Goal: Task Accomplishment & Management: Complete application form

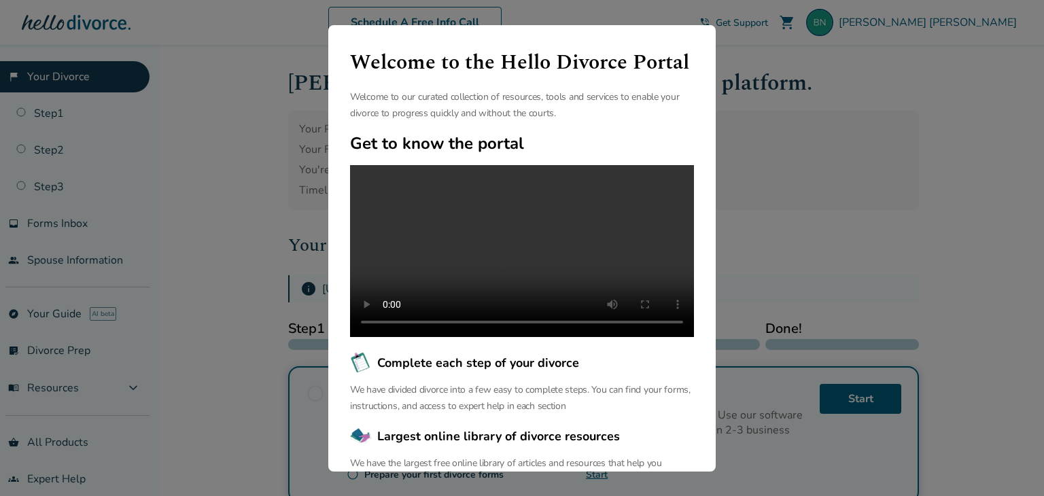
scroll to position [117, 0]
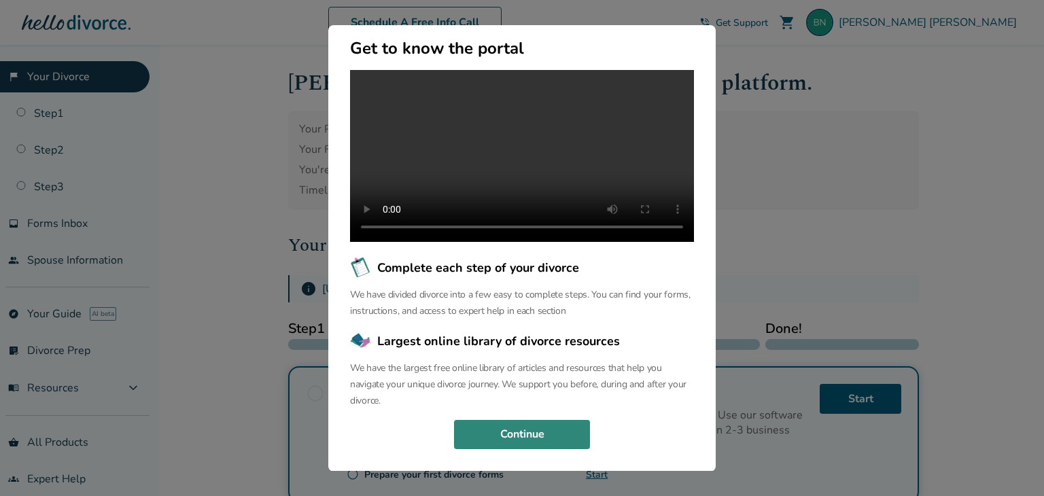
click at [546, 428] on button "Continue" at bounding box center [522, 435] width 136 height 30
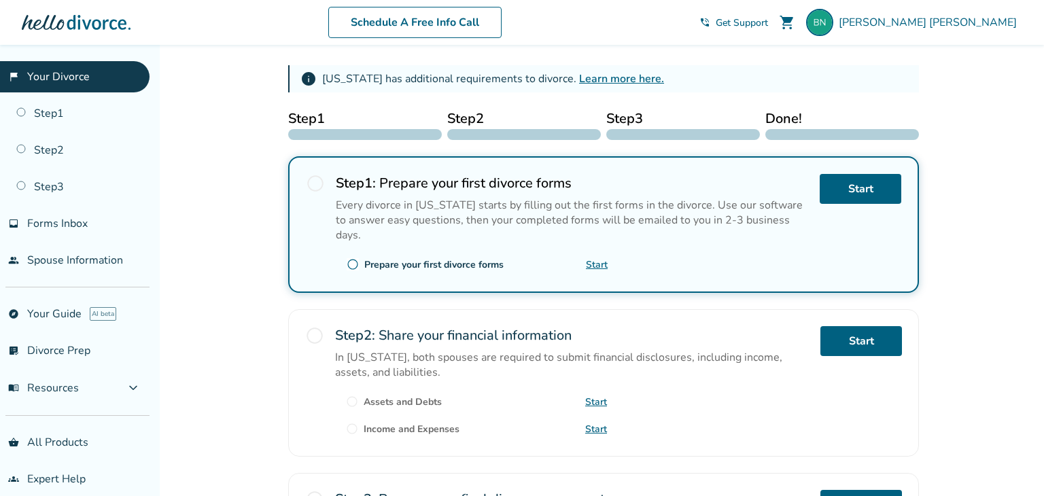
scroll to position [212, 0]
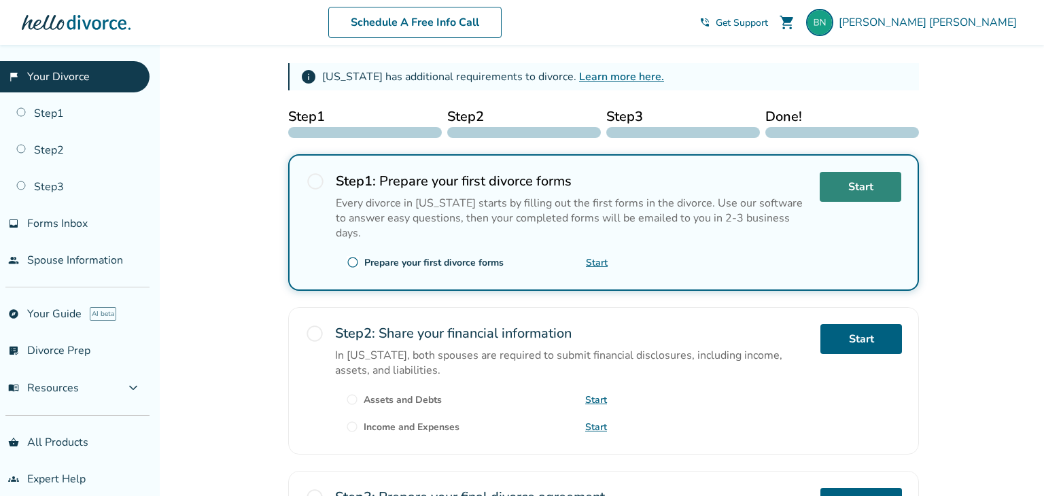
click at [866, 180] on link "Start" at bounding box center [861, 187] width 82 height 30
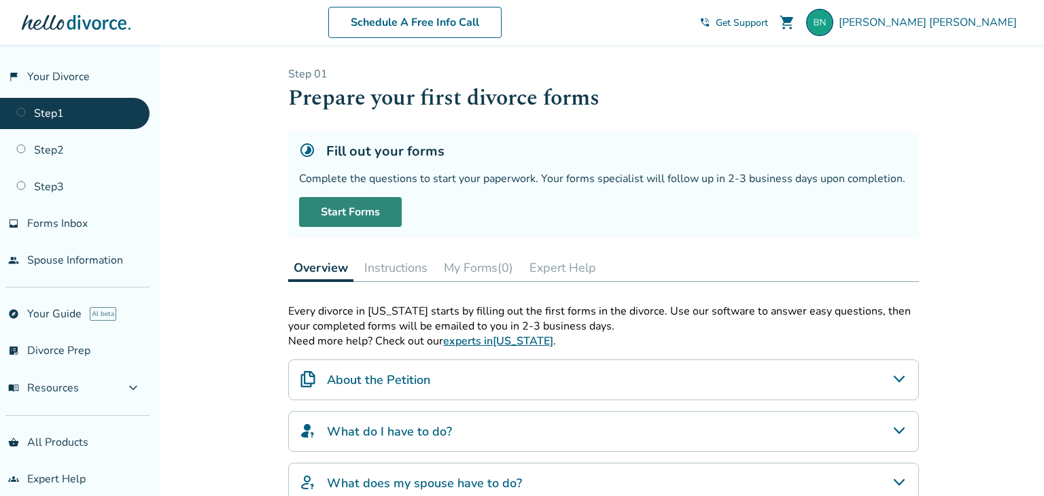
click at [339, 209] on link "Start Forms" at bounding box center [350, 212] width 103 height 30
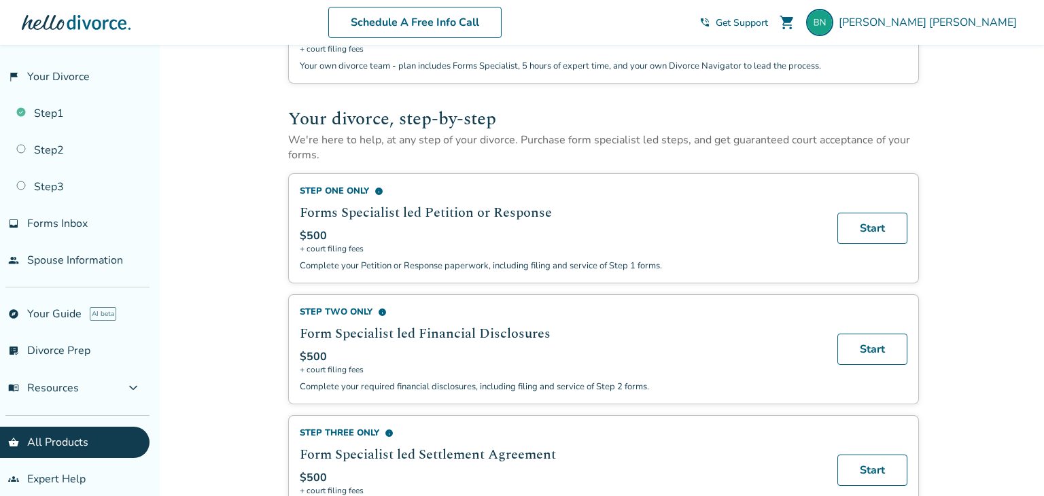
scroll to position [290, 0]
click at [381, 187] on span "info" at bounding box center [379, 190] width 9 height 9
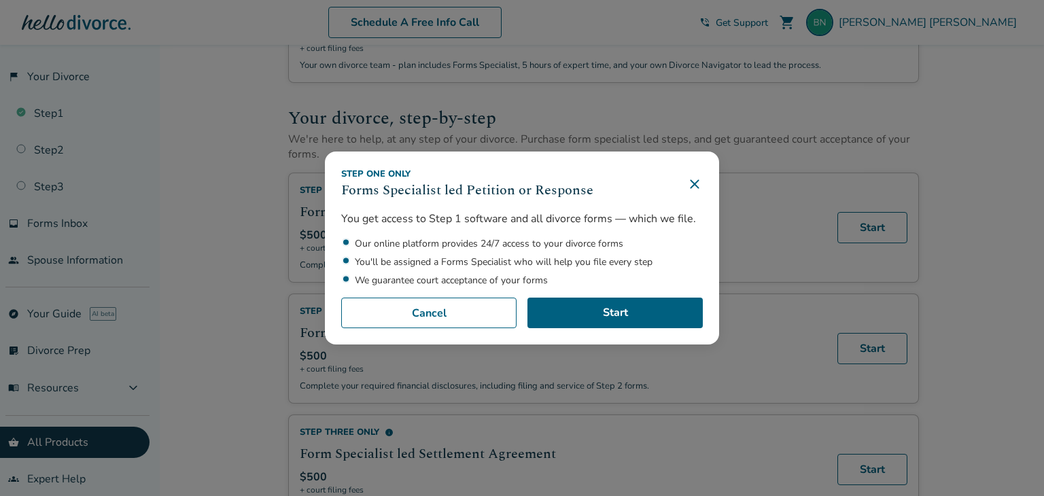
click at [695, 190] on icon at bounding box center [695, 184] width 16 height 16
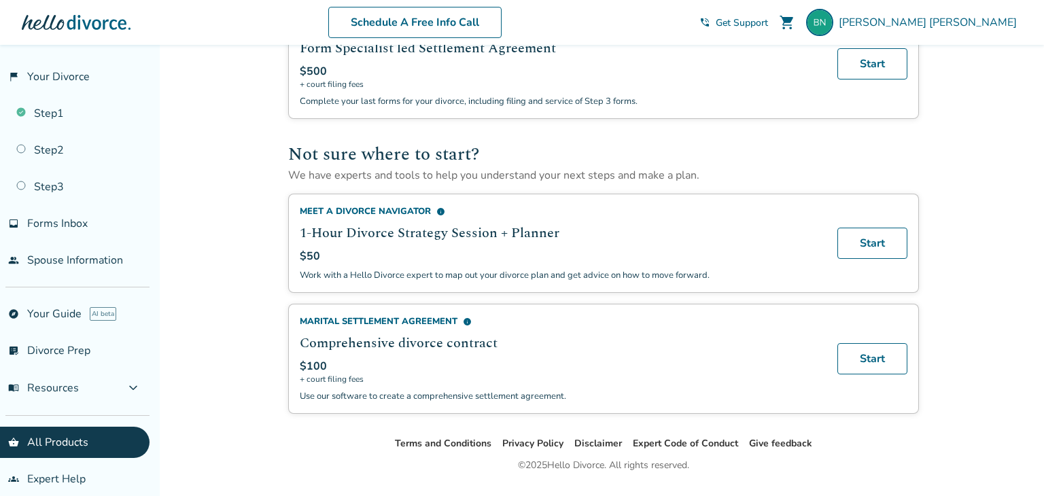
scroll to position [723, 0]
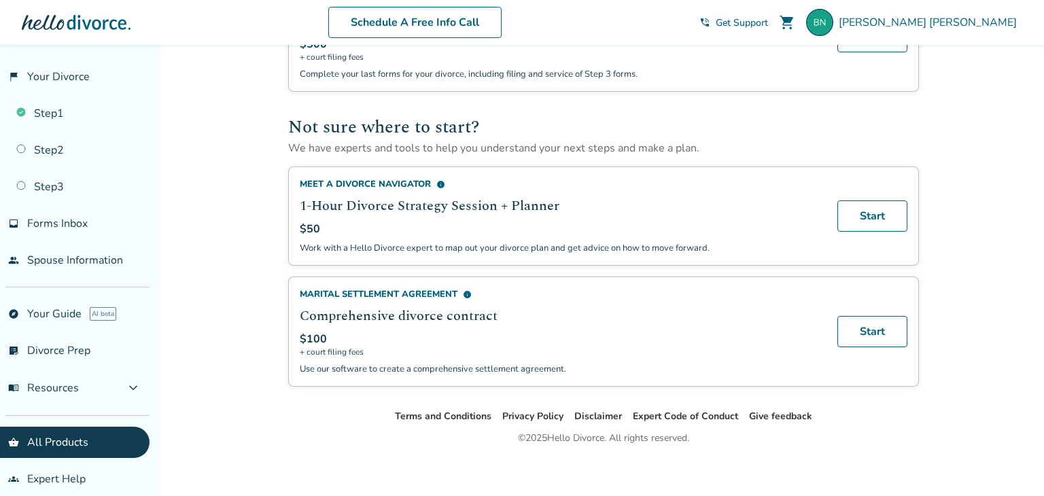
click at [468, 290] on span "info" at bounding box center [467, 294] width 9 height 9
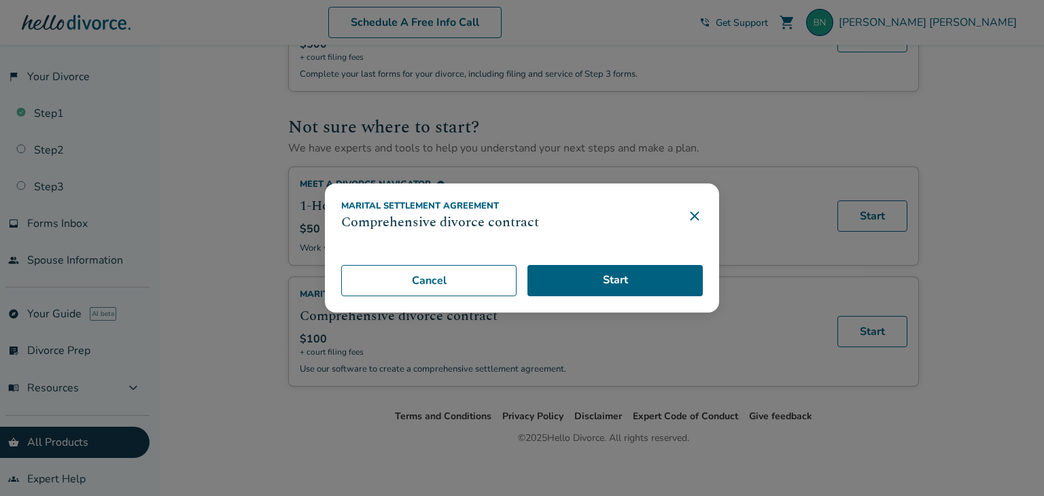
click at [696, 213] on icon at bounding box center [695, 216] width 16 height 16
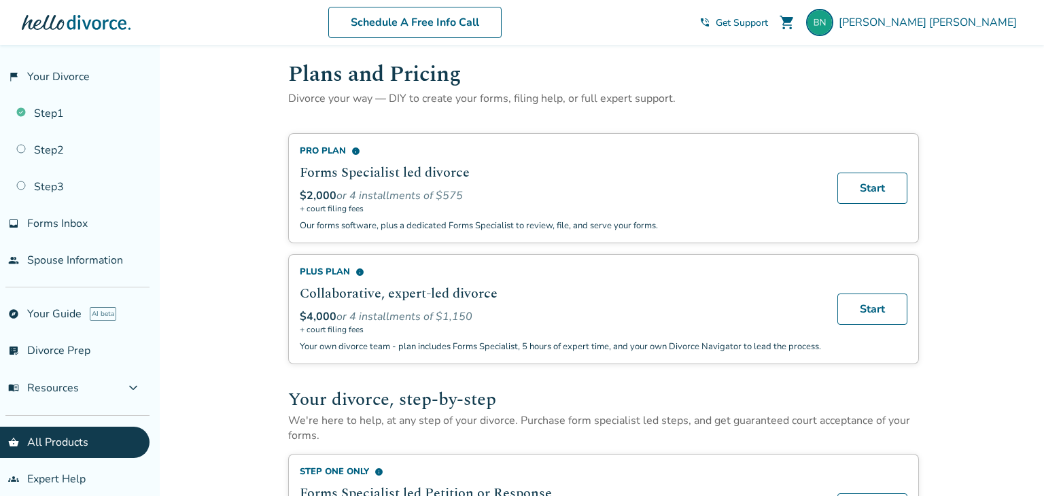
scroll to position [0, 0]
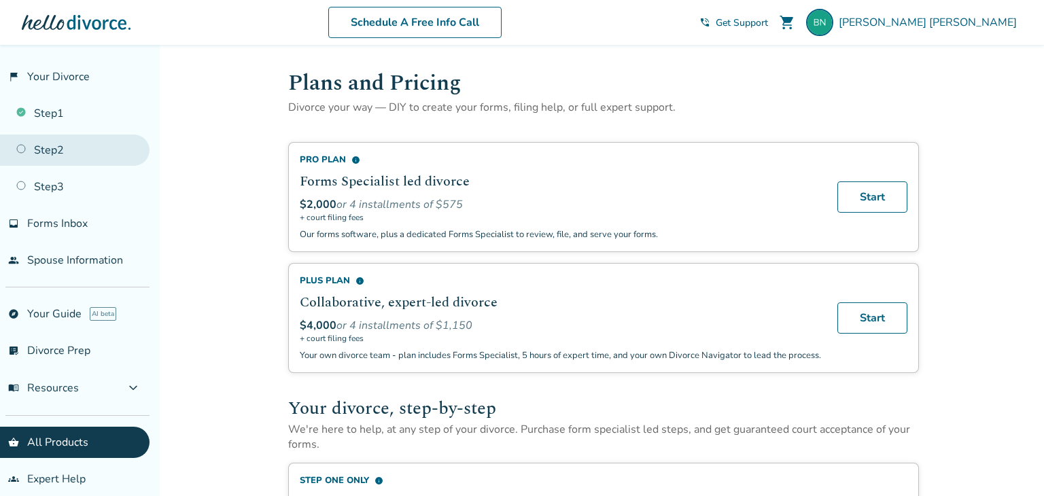
click at [81, 158] on link "Step 2" at bounding box center [75, 150] width 150 height 31
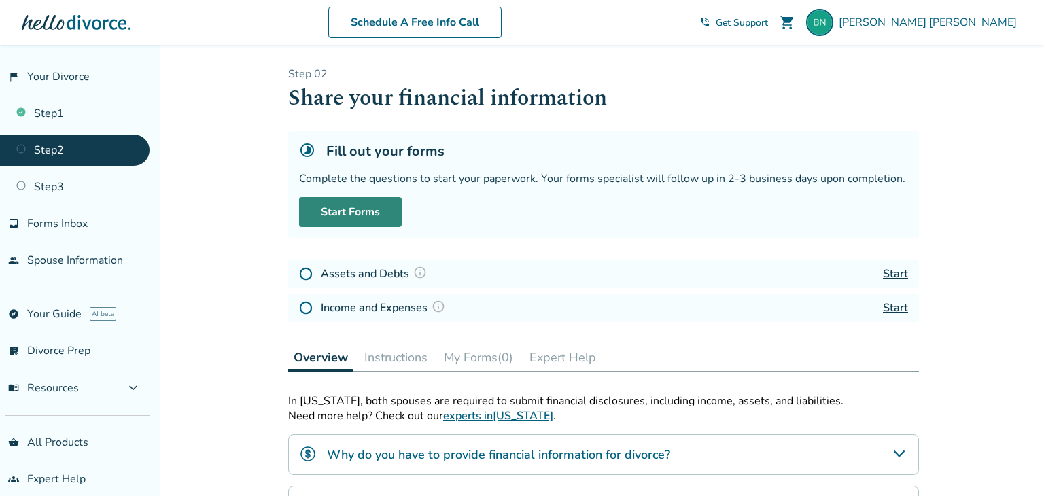
click at [383, 205] on link "Start Forms" at bounding box center [350, 212] width 103 height 30
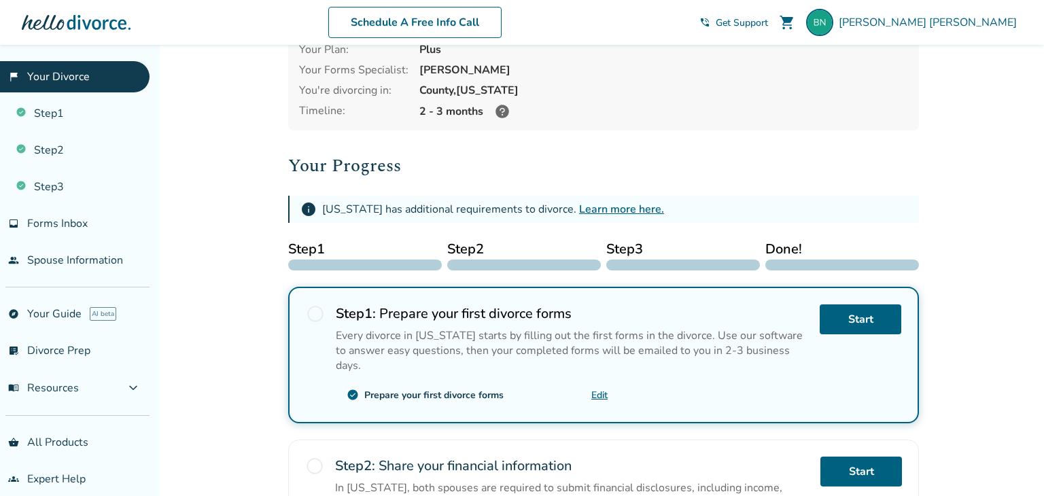
scroll to position [82, 0]
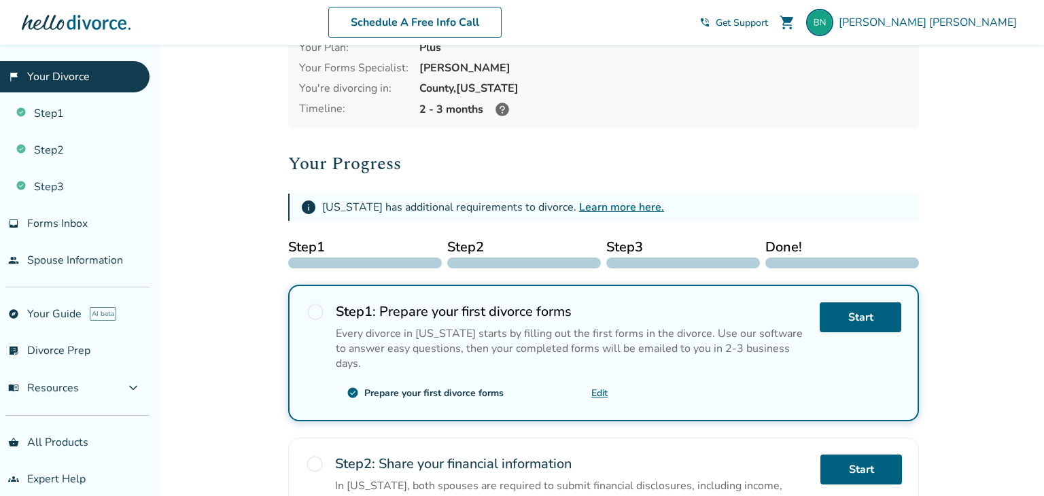
click at [631, 209] on link "Learn more here." at bounding box center [621, 207] width 85 height 15
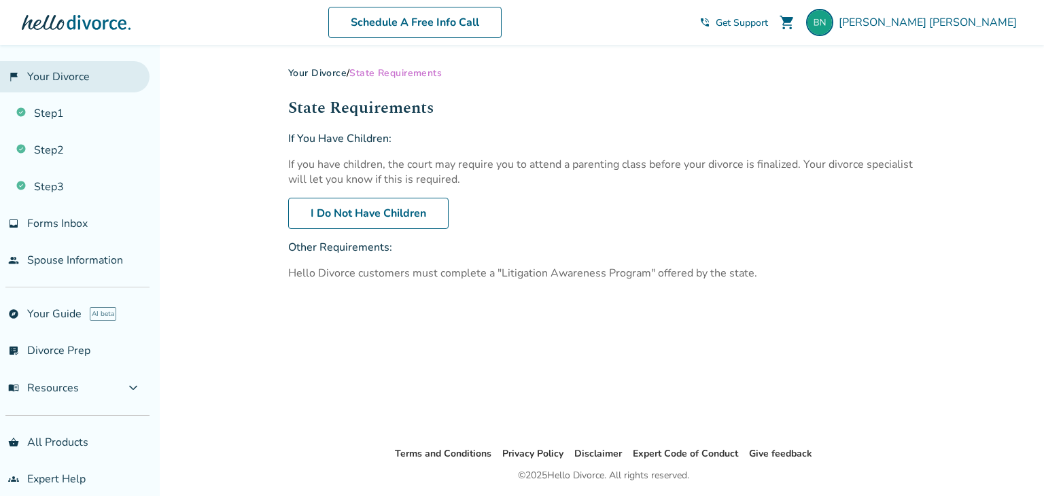
click at [122, 88] on link "flag_2 Your Divorce" at bounding box center [75, 76] width 150 height 31
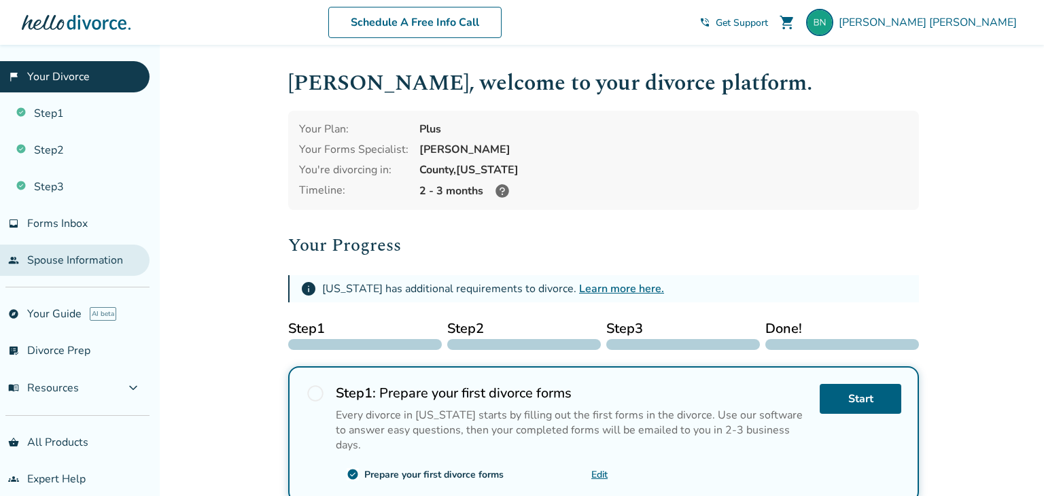
click at [124, 264] on link "people Spouse Information" at bounding box center [75, 260] width 150 height 31
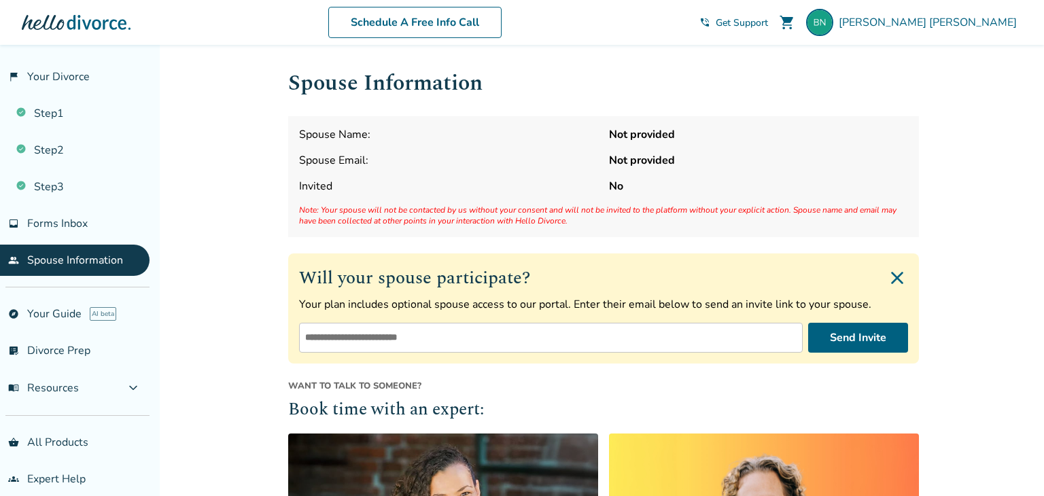
click at [598, 337] on input "email" at bounding box center [551, 338] width 504 height 30
type input "**********"
click at [837, 347] on button "Send Invite" at bounding box center [858, 338] width 100 height 30
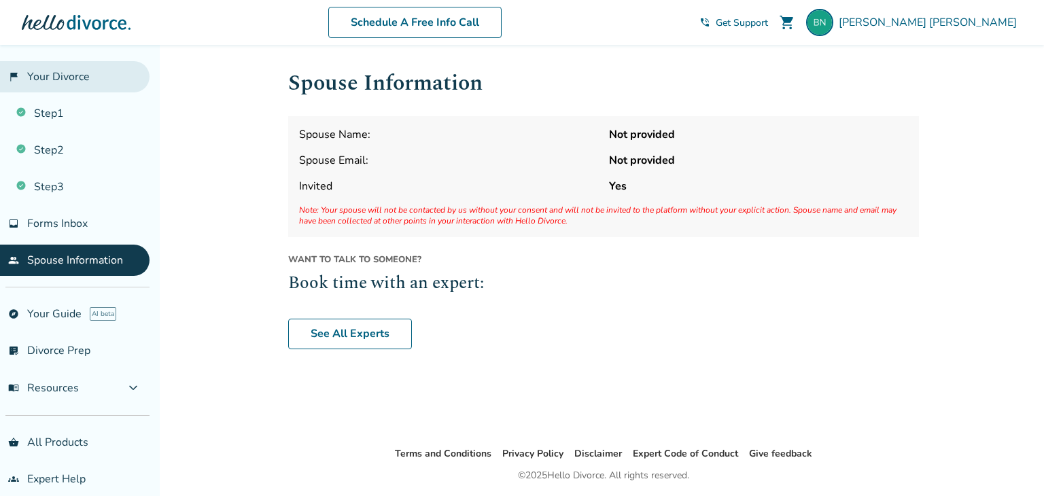
click at [96, 77] on link "flag_2 Your Divorce" at bounding box center [75, 76] width 150 height 31
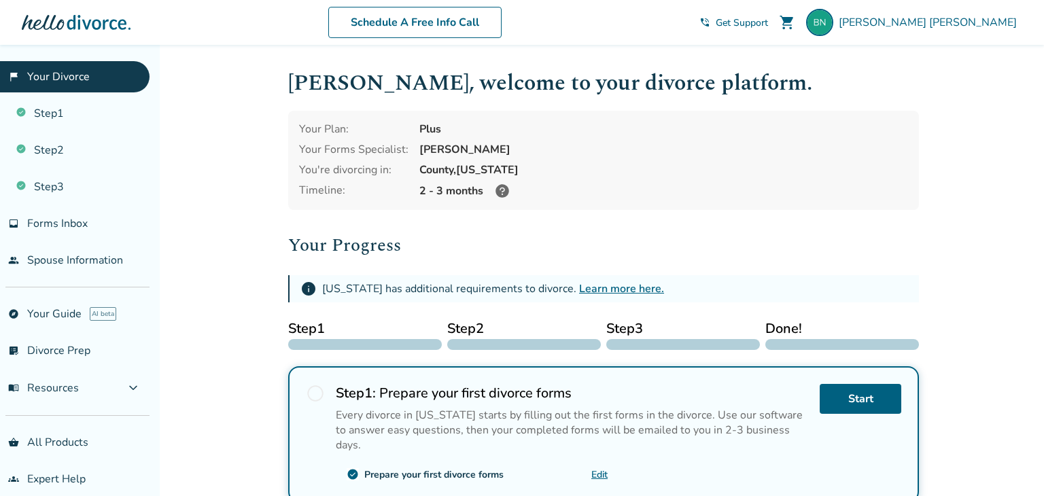
click at [502, 191] on icon at bounding box center [503, 191] width 14 height 14
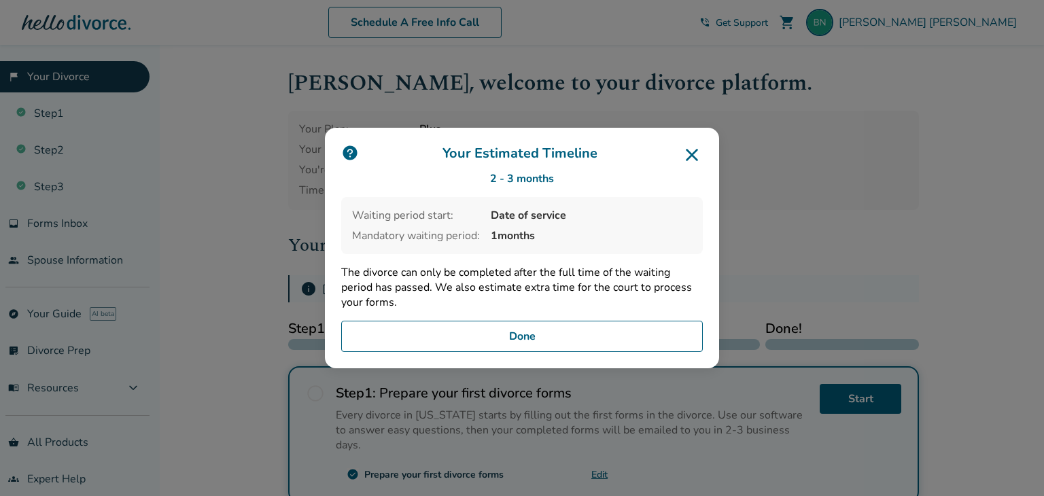
click at [625, 332] on button "Done" at bounding box center [522, 336] width 362 height 31
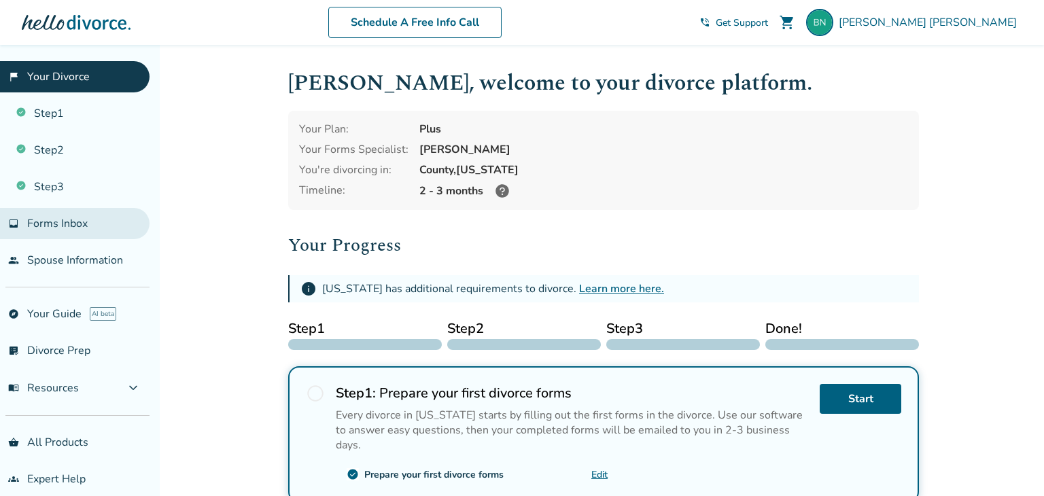
click at [84, 234] on link "inbox Forms Inbox" at bounding box center [75, 223] width 150 height 31
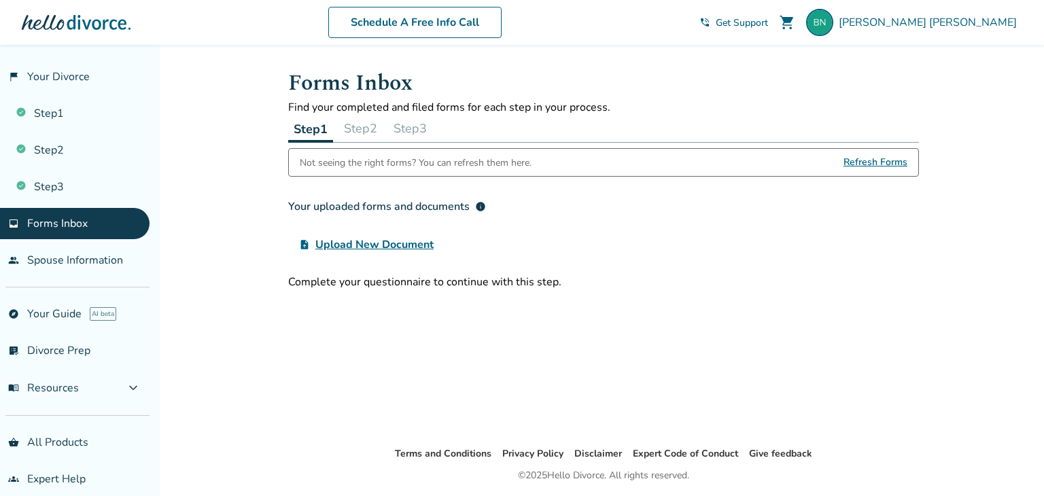
click at [890, 165] on span "Refresh Forms" at bounding box center [876, 162] width 64 height 27
click at [880, 166] on span "Refresh Forms" at bounding box center [876, 162] width 64 height 27
click at [879, 165] on span "Refresh Forms" at bounding box center [876, 162] width 64 height 27
click at [107, 120] on link "Step 1" at bounding box center [75, 113] width 150 height 31
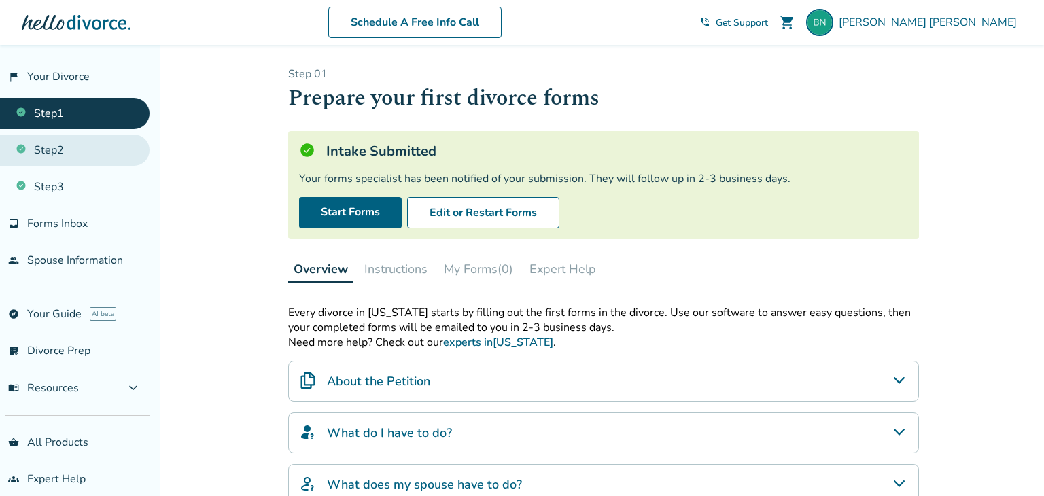
click at [128, 160] on link "Step 2" at bounding box center [75, 150] width 150 height 31
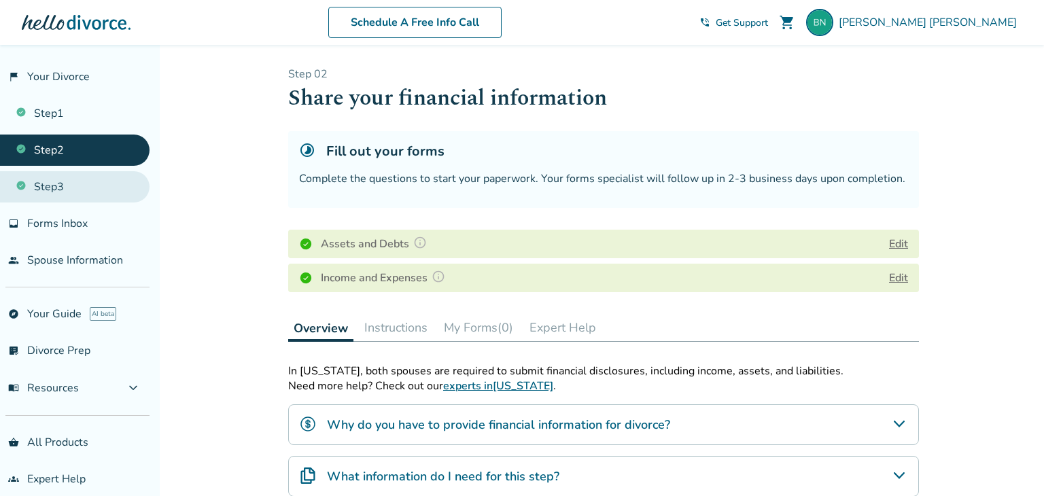
click at [124, 185] on link "Step 3" at bounding box center [75, 186] width 150 height 31
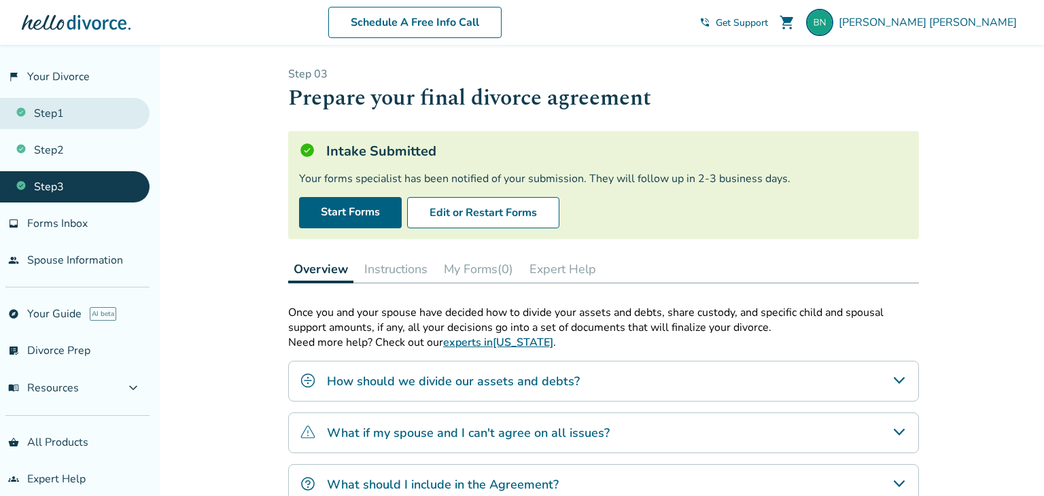
click at [116, 120] on link "Step 1" at bounding box center [75, 113] width 150 height 31
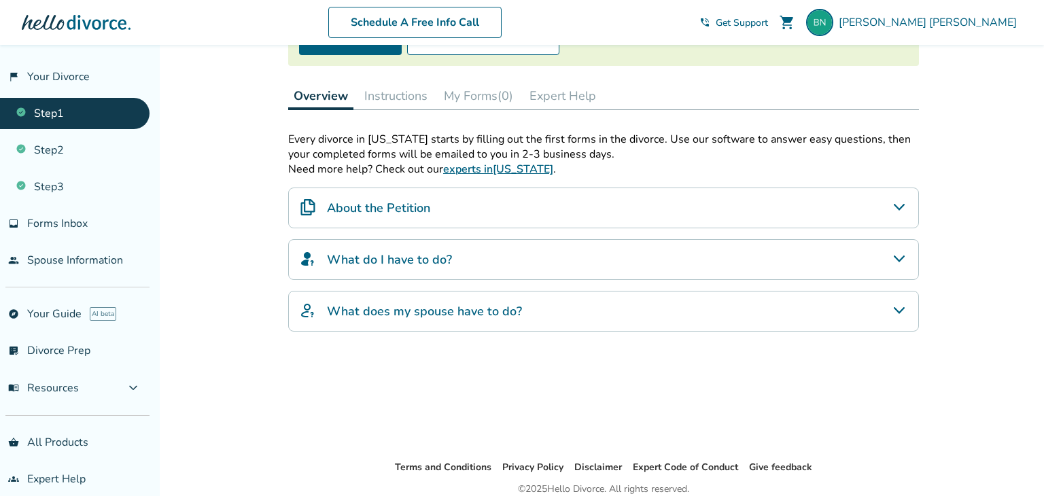
scroll to position [178, 0]
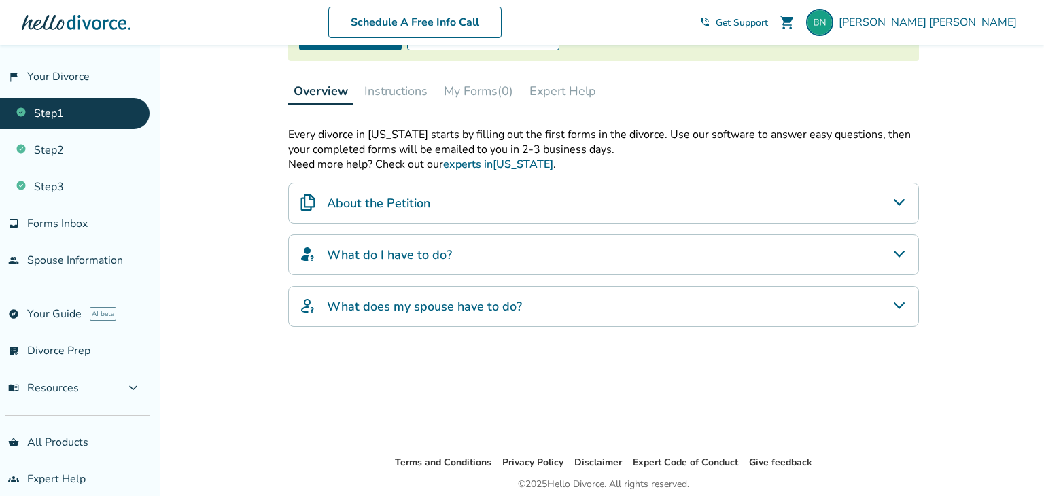
click at [885, 246] on div "What do I have to do?" at bounding box center [603, 255] width 631 height 41
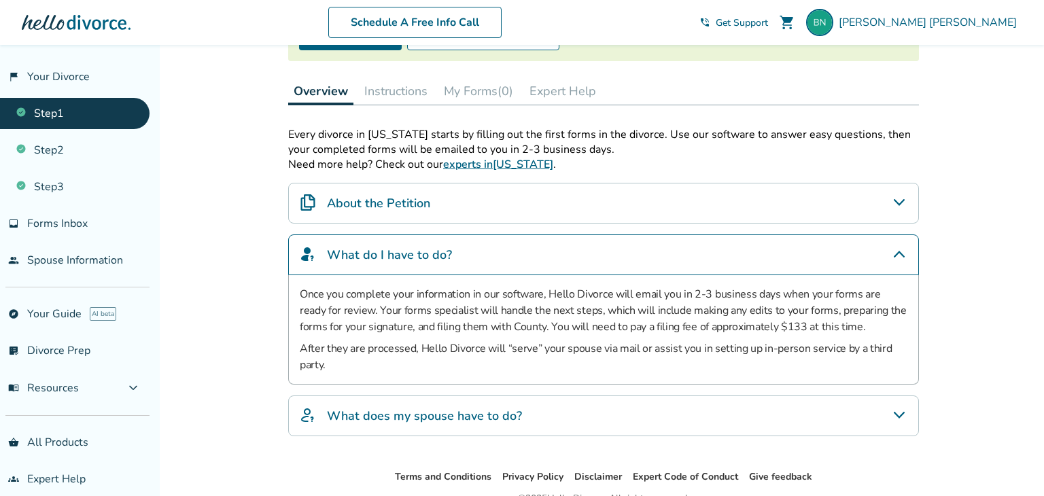
click at [885, 246] on div "What do I have to do?" at bounding box center [603, 255] width 631 height 41
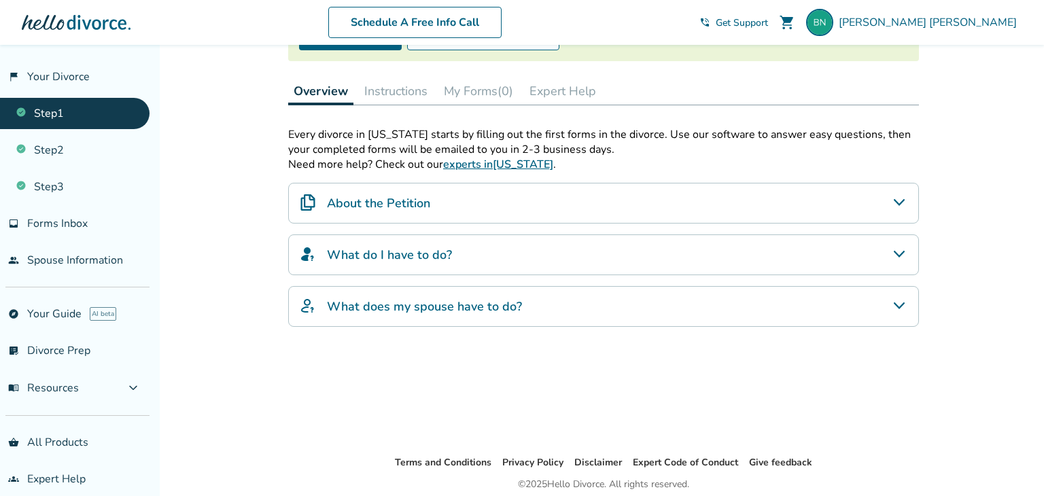
click at [892, 302] on icon "What does my spouse have to do?" at bounding box center [899, 306] width 16 height 16
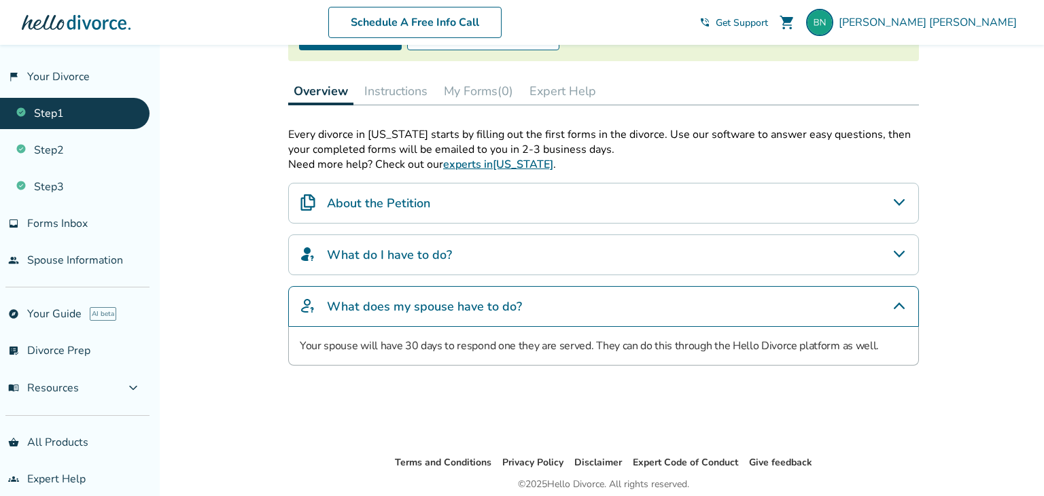
click at [892, 302] on icon "What does my spouse have to do?" at bounding box center [899, 306] width 16 height 16
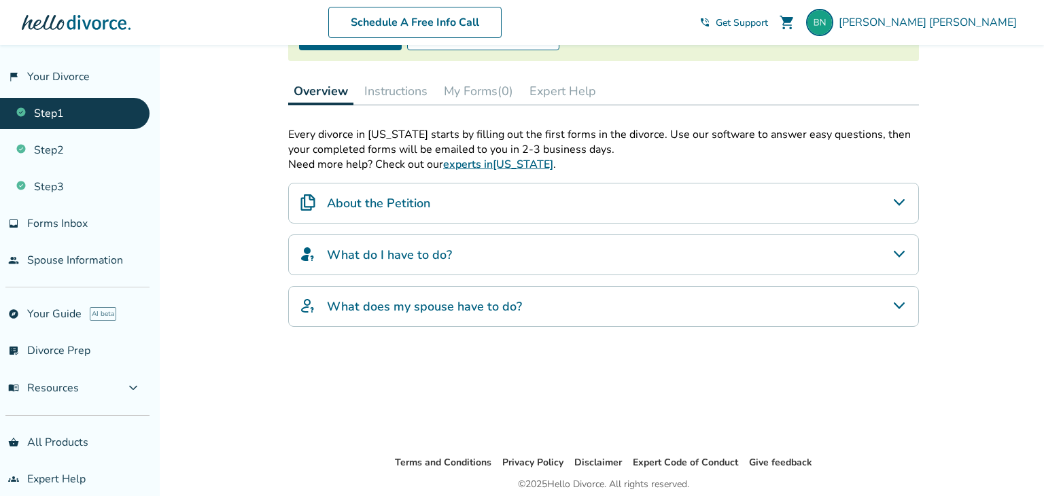
click at [892, 302] on icon "What does my spouse have to do?" at bounding box center [899, 306] width 16 height 16
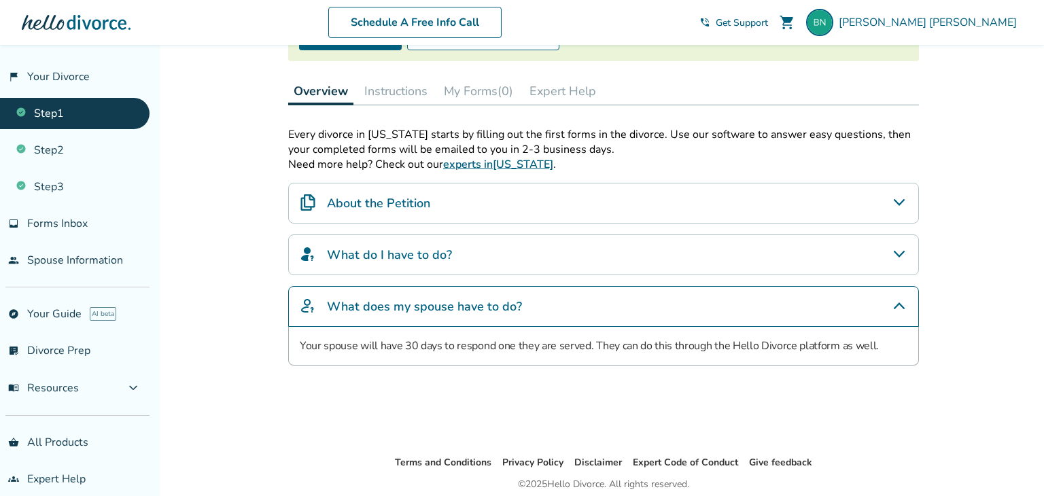
click at [892, 302] on icon "What does my spouse have to do?" at bounding box center [899, 306] width 16 height 16
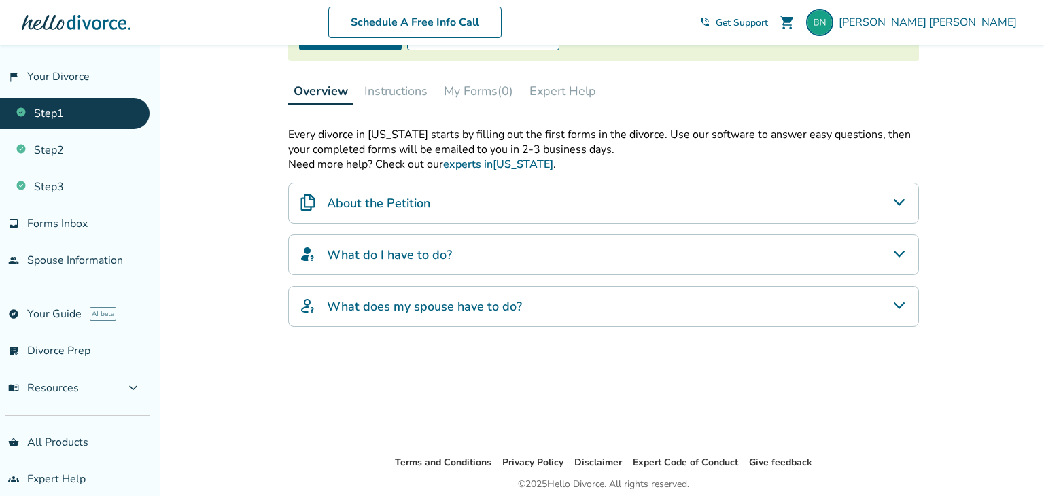
click at [903, 207] on icon "About the Petition" at bounding box center [899, 202] width 16 height 16
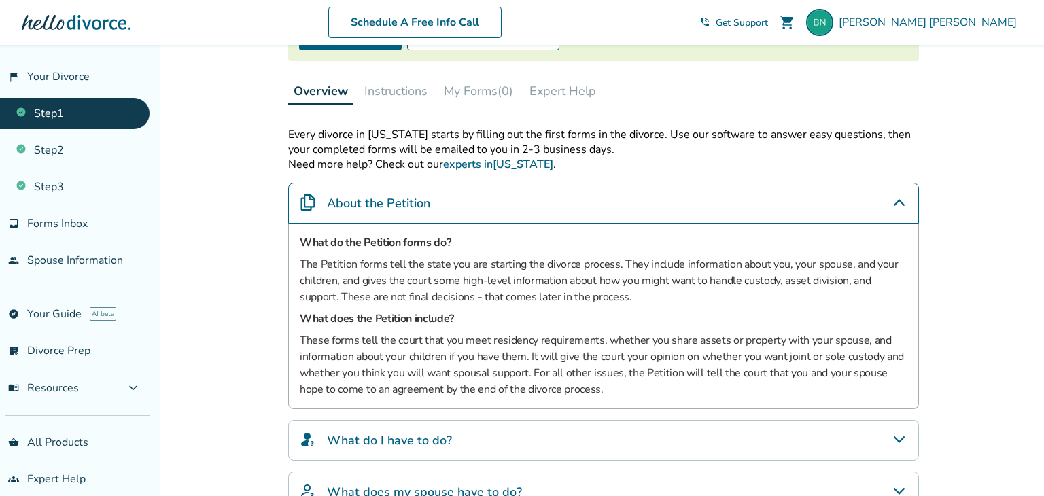
click at [903, 207] on icon "About the Petition" at bounding box center [899, 202] width 16 height 16
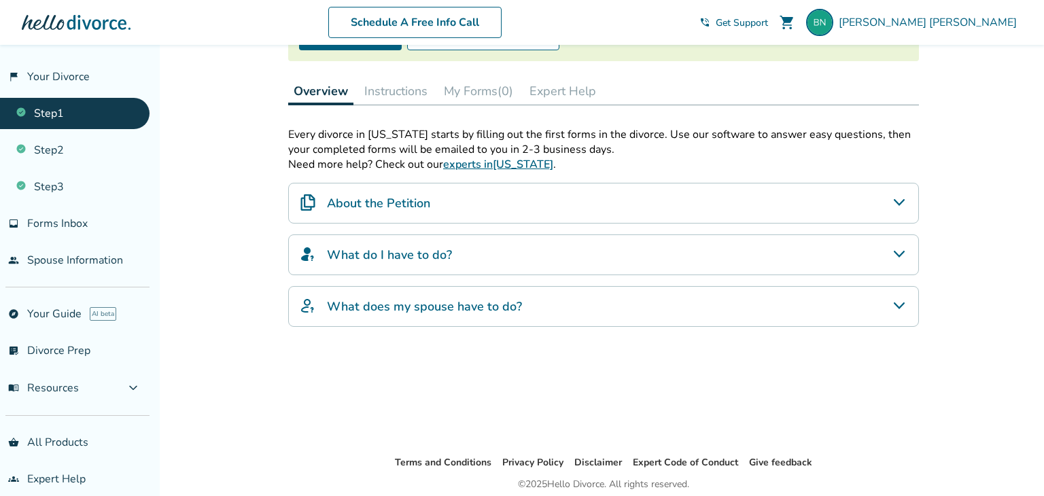
click at [905, 252] on icon "What do I have to do?" at bounding box center [899, 254] width 16 height 16
